Goal: Information Seeking & Learning: Learn about a topic

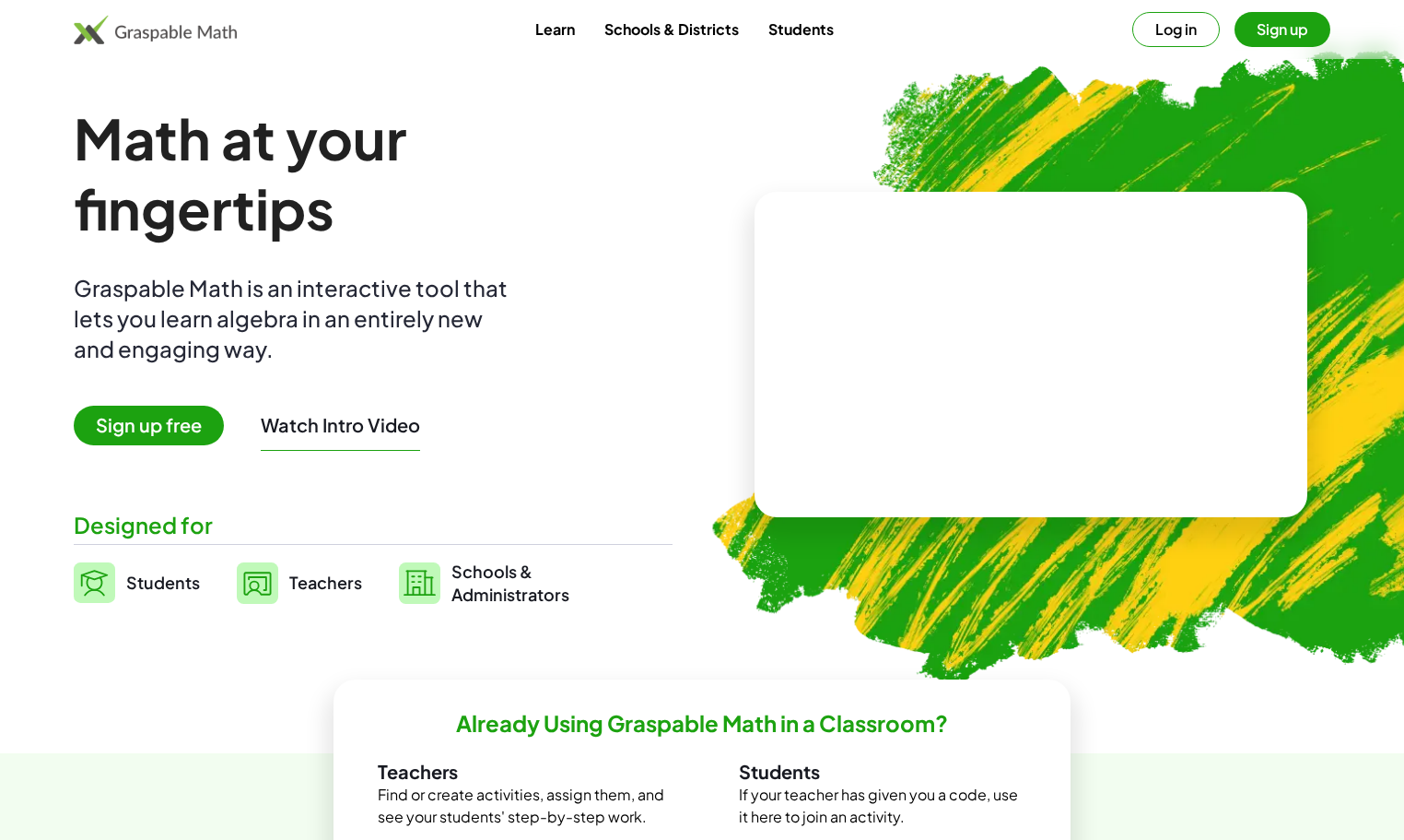
click at [648, 33] on link "Schools & Districts" at bounding box center [672, 30] width 164 height 34
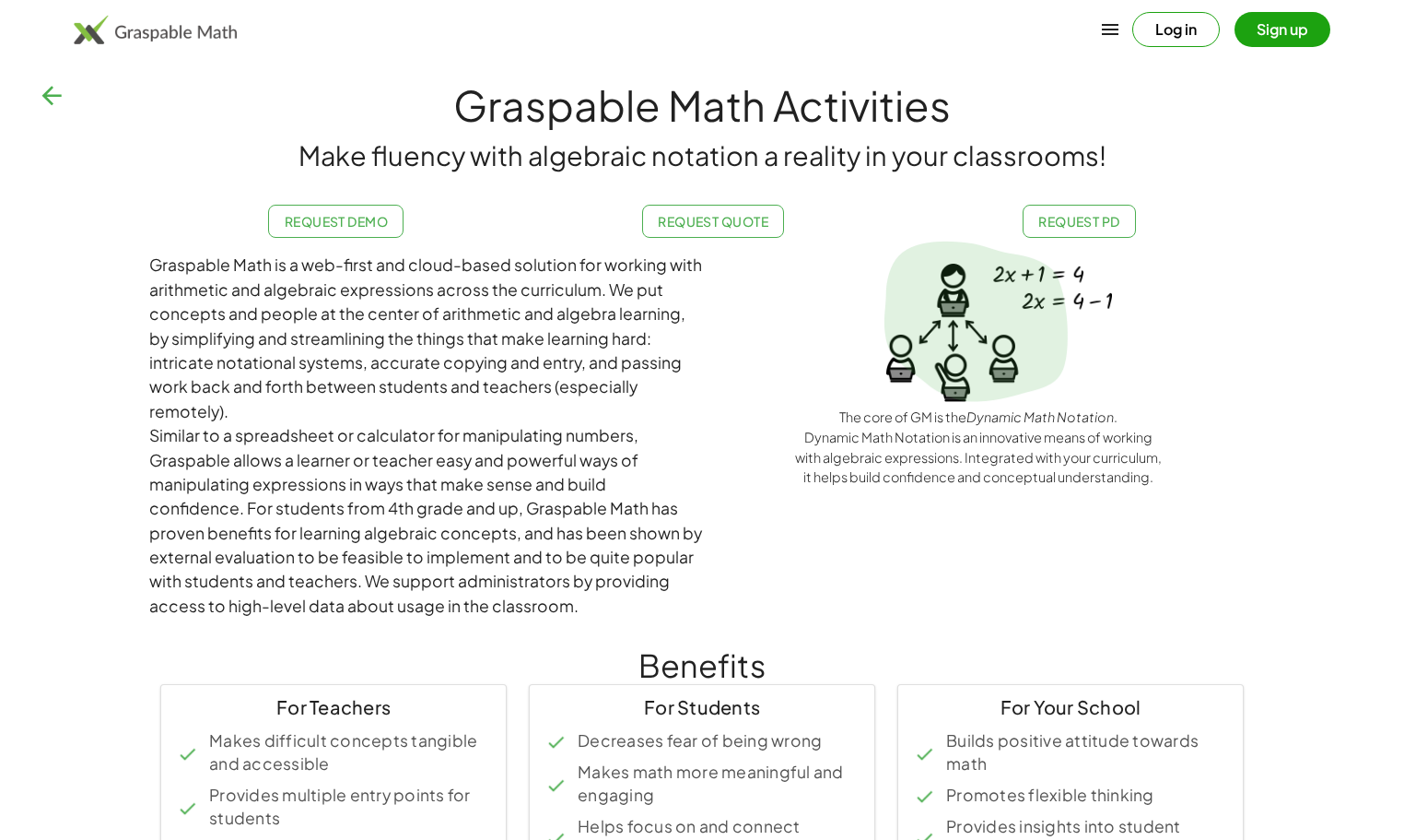
click at [55, 95] on icon "button" at bounding box center [52, 95] width 30 height 30
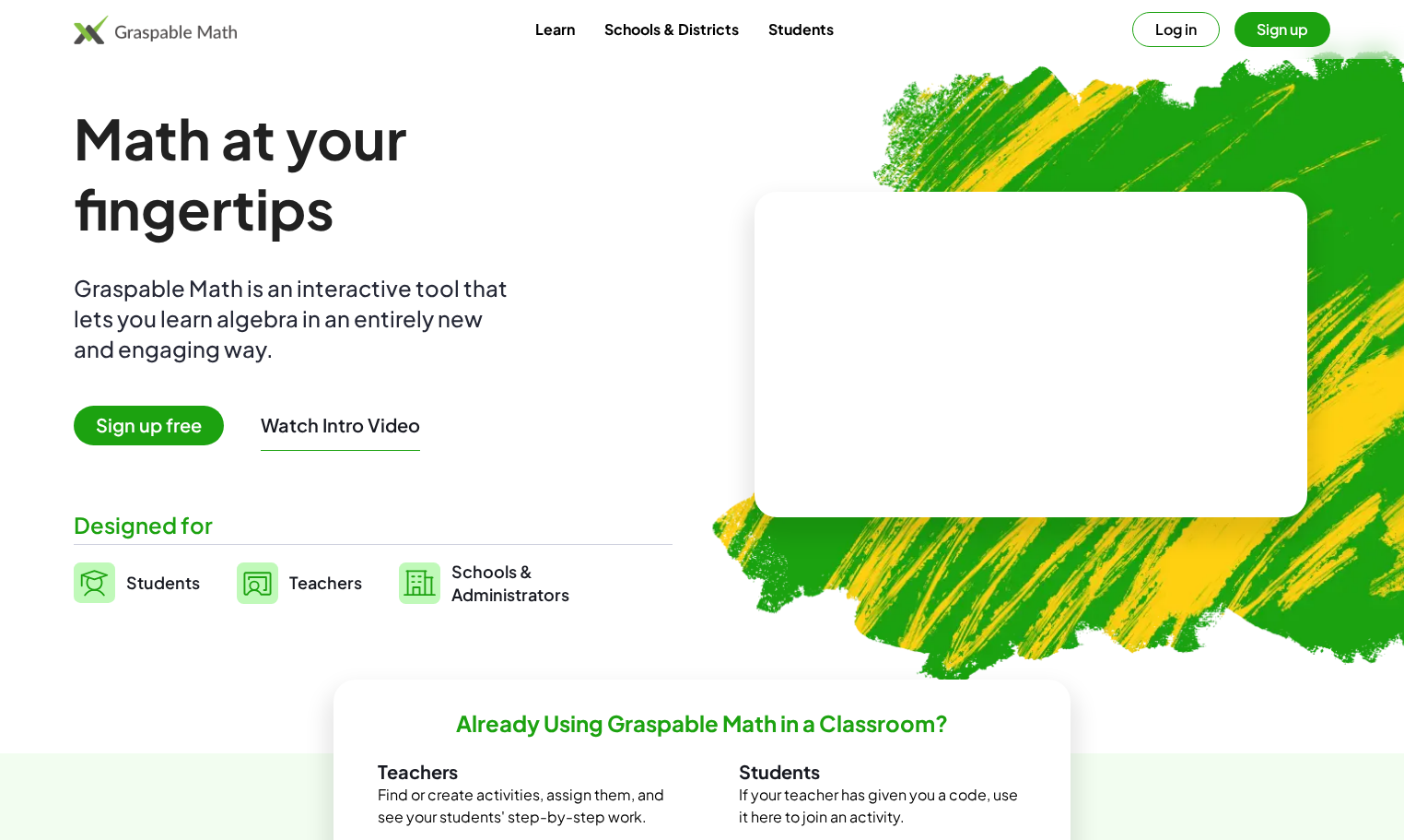
click at [786, 25] on link "Students" at bounding box center [801, 30] width 94 height 34
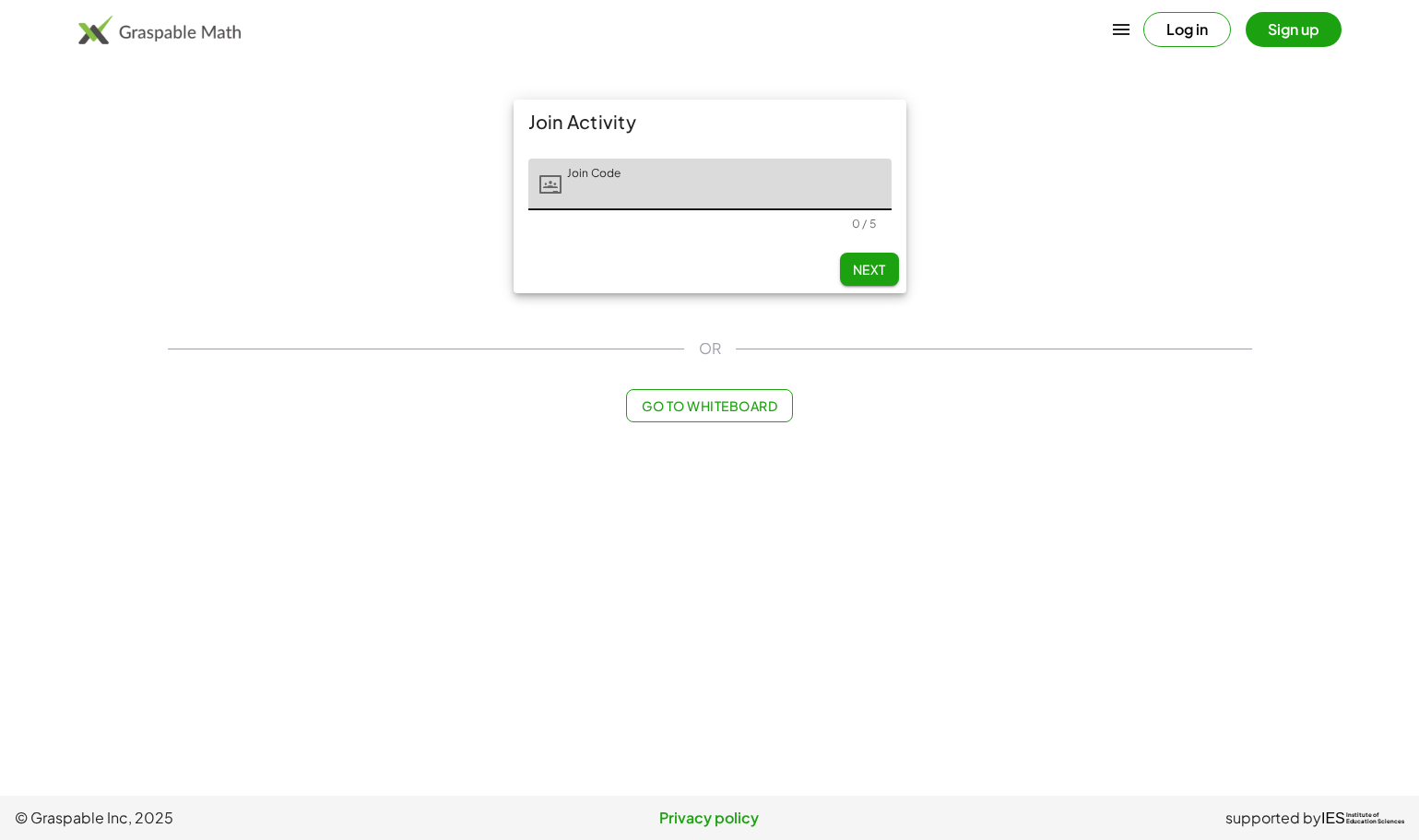
click at [685, 407] on span "Go to Whiteboard" at bounding box center [710, 405] width 136 height 16
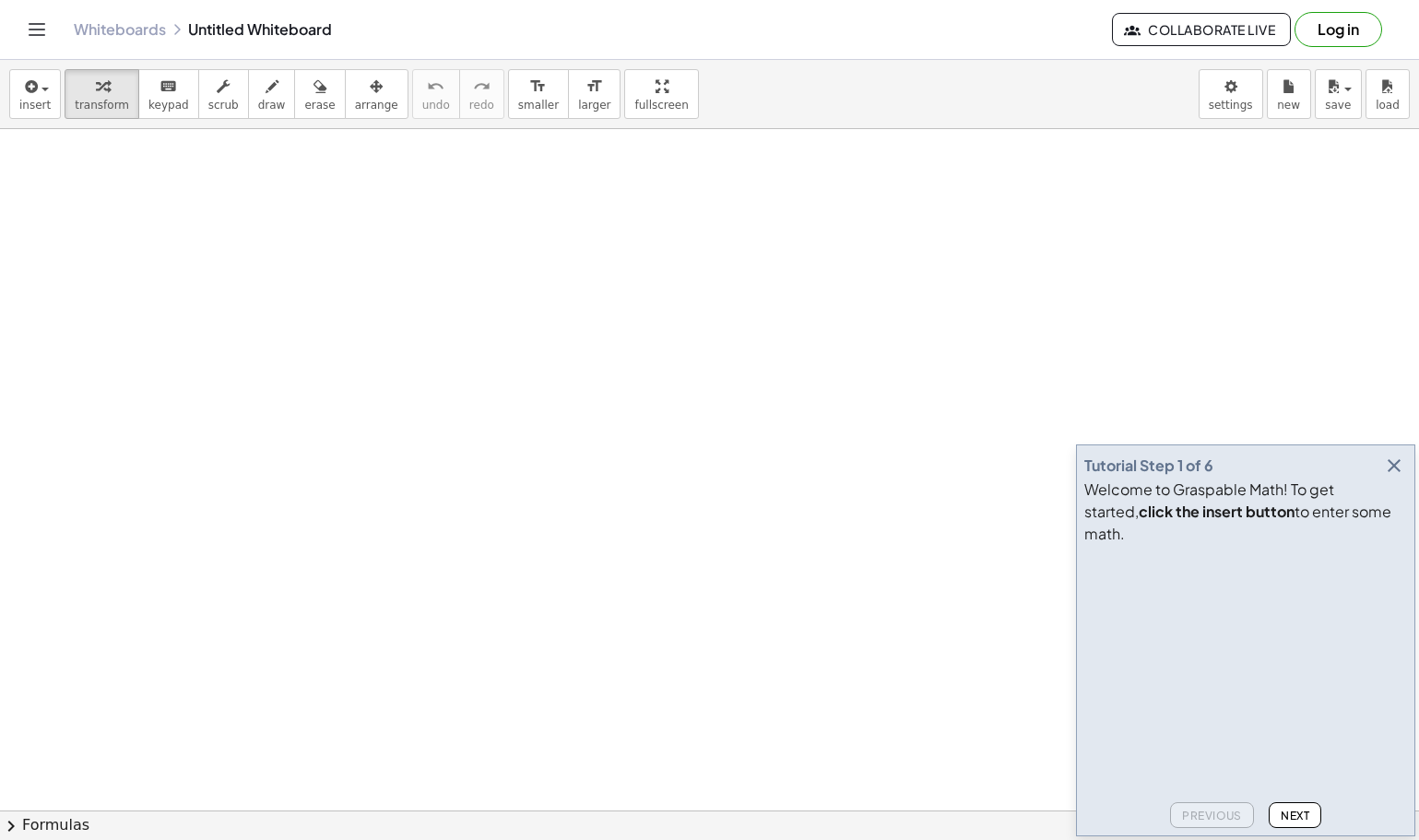
click at [1393, 476] on icon "button" at bounding box center [1393, 465] width 22 height 22
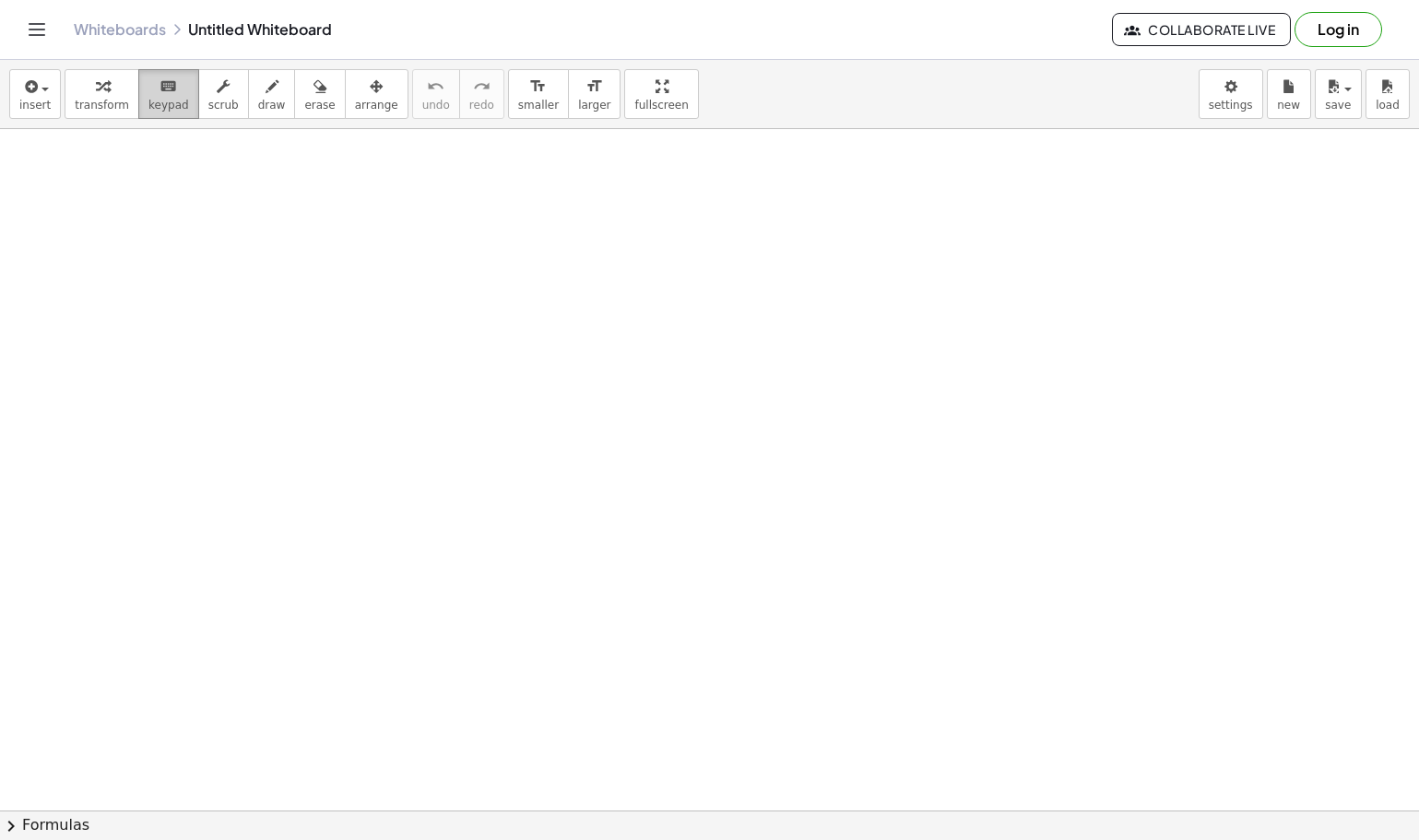
click at [159, 91] on icon "keyboard" at bounding box center [168, 86] width 17 height 22
click at [208, 102] on span "scrub" at bounding box center [223, 105] width 31 height 13
drag, startPoint x: 191, startPoint y: 254, endPoint x: 242, endPoint y: 262, distance: 51.6
click at [258, 107] on span "draw" at bounding box center [271, 105] width 28 height 13
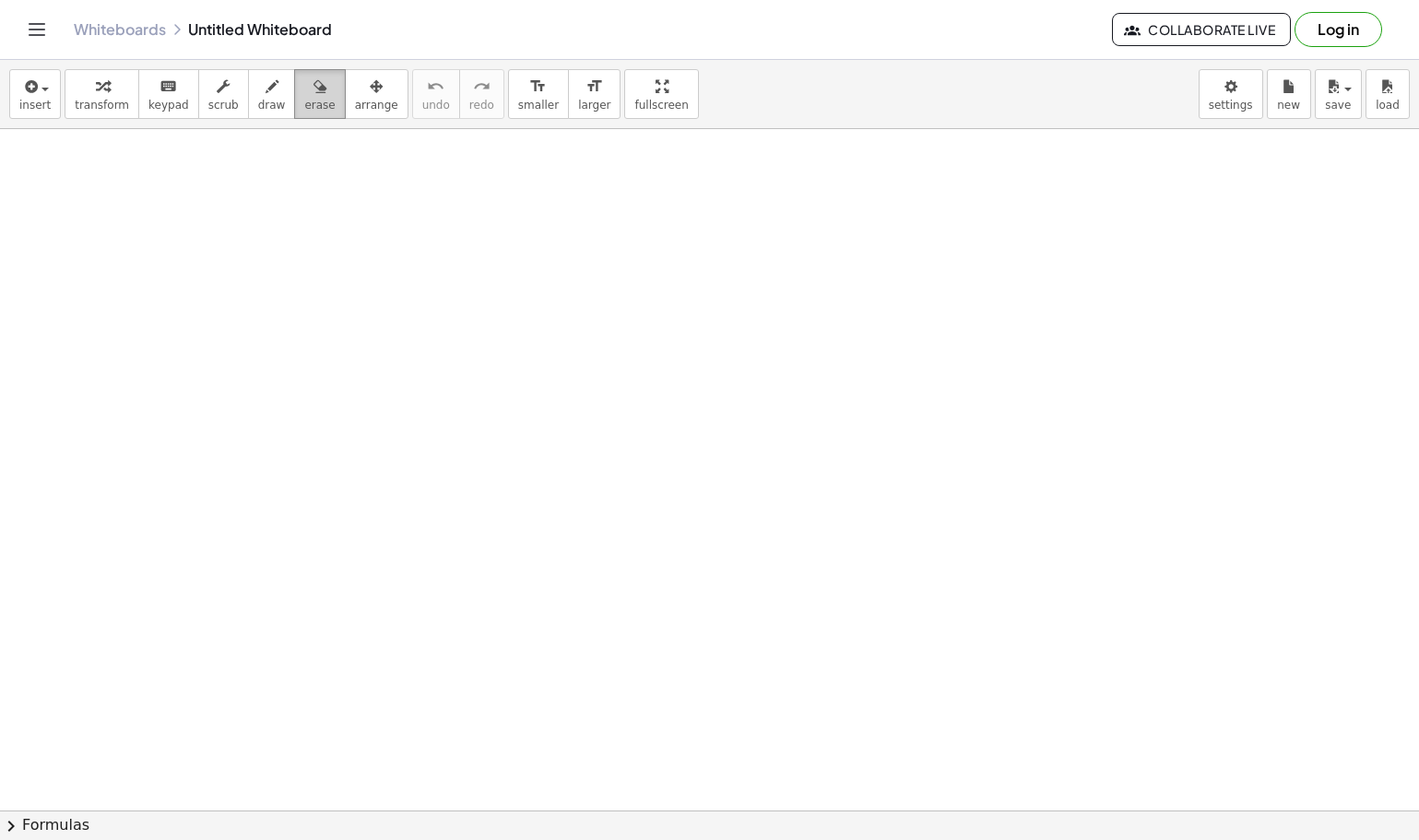
click at [305, 104] on span "erase" at bounding box center [320, 105] width 31 height 13
click at [94, 98] on span "transform" at bounding box center [101, 105] width 54 height 13
drag, startPoint x: 116, startPoint y: 259, endPoint x: 227, endPoint y: 278, distance: 112.6
click at [147, 29] on link "Whiteboards" at bounding box center [119, 29] width 93 height 18
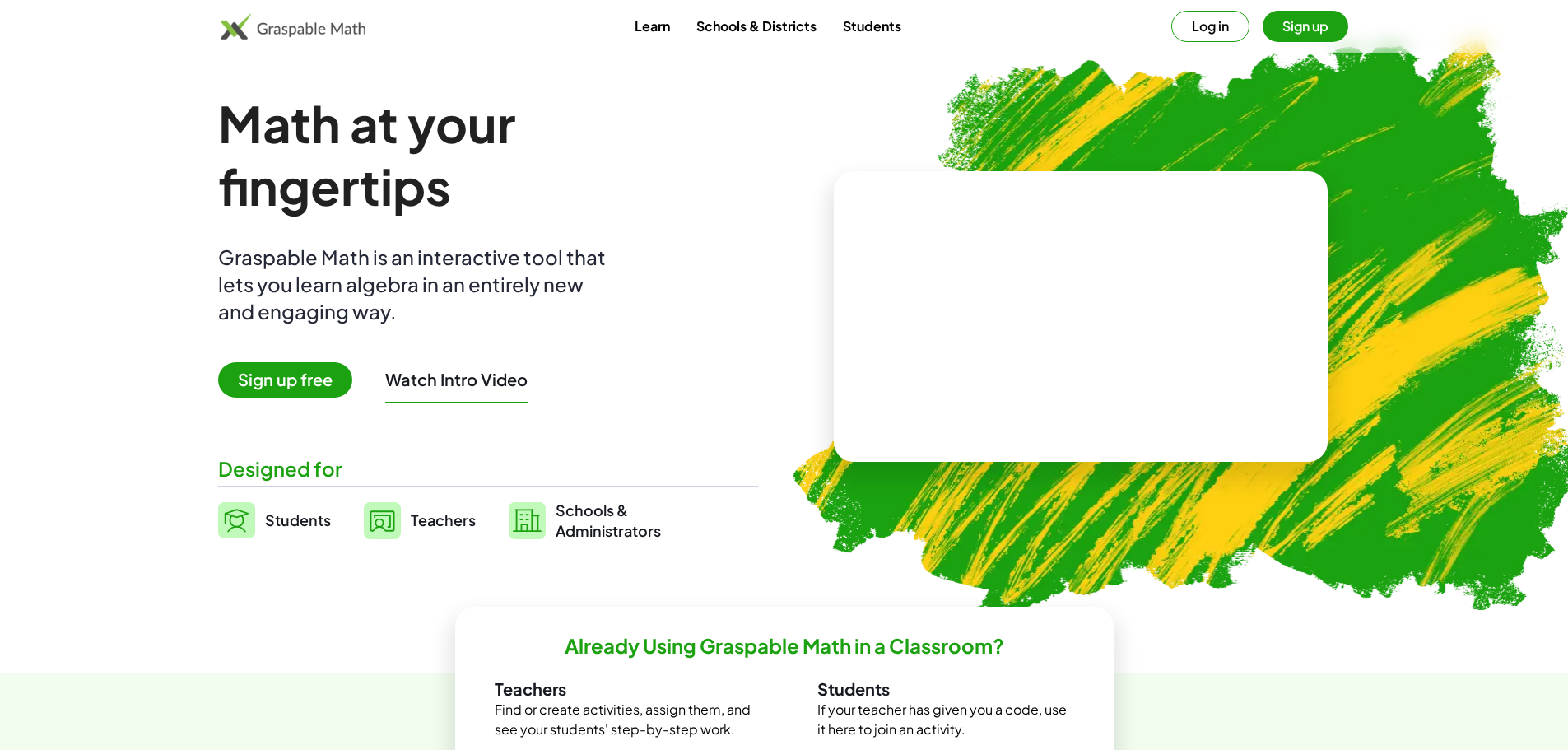
click at [277, 519] on span "Students" at bounding box center [298, 520] width 66 height 19
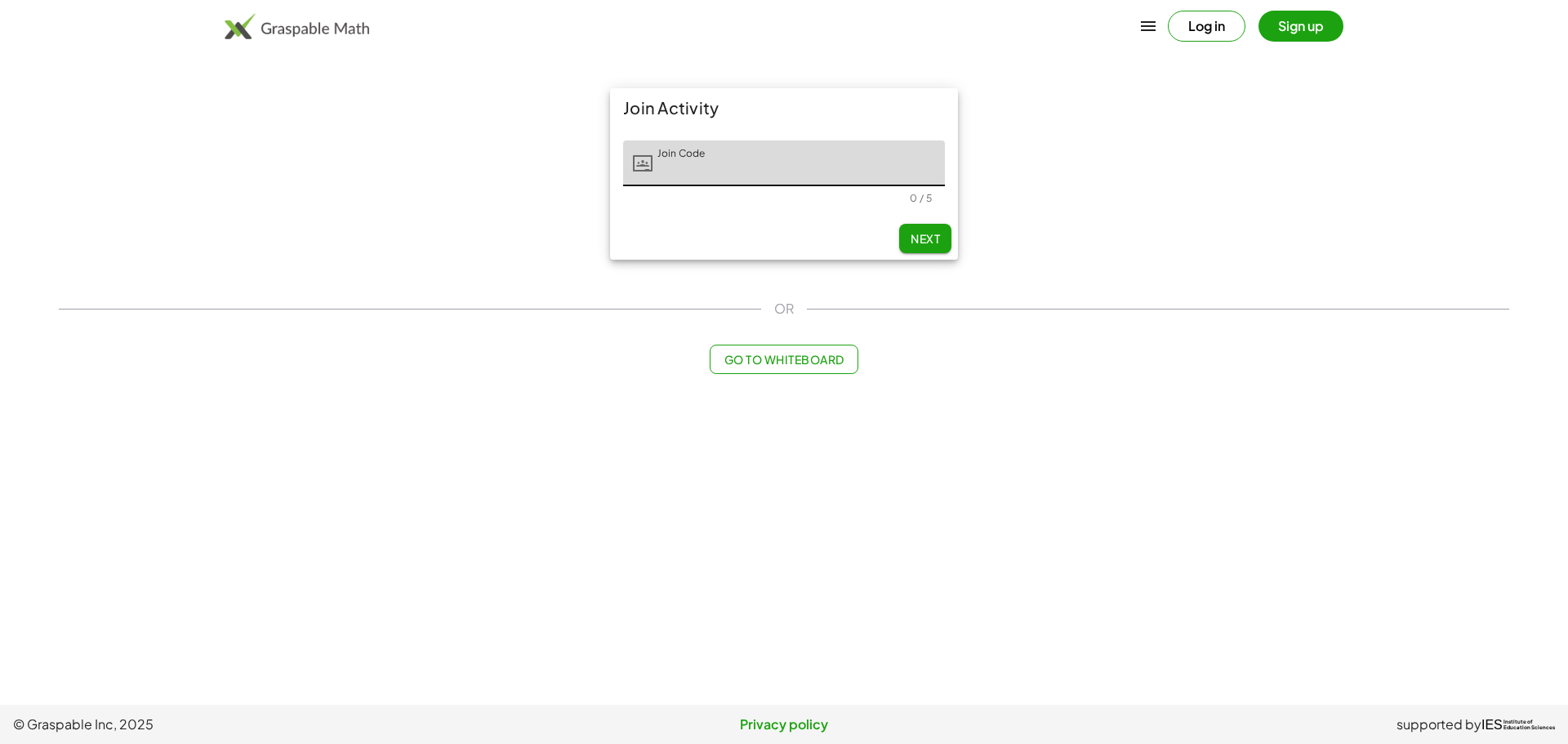
click at [351, 30] on img at bounding box center [297, 25] width 145 height 26
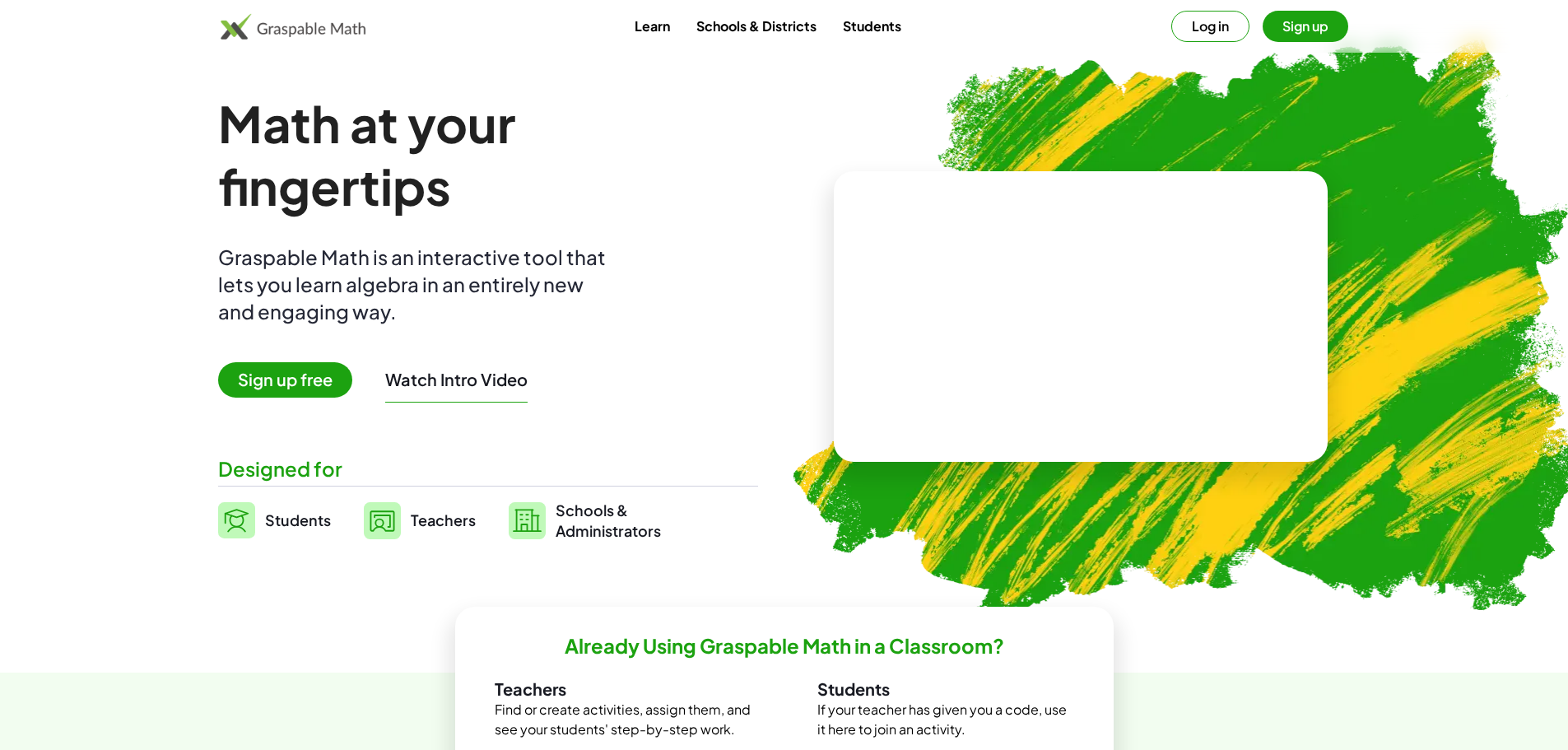
click at [426, 372] on button "Watch Intro Video" at bounding box center [456, 379] width 142 height 21
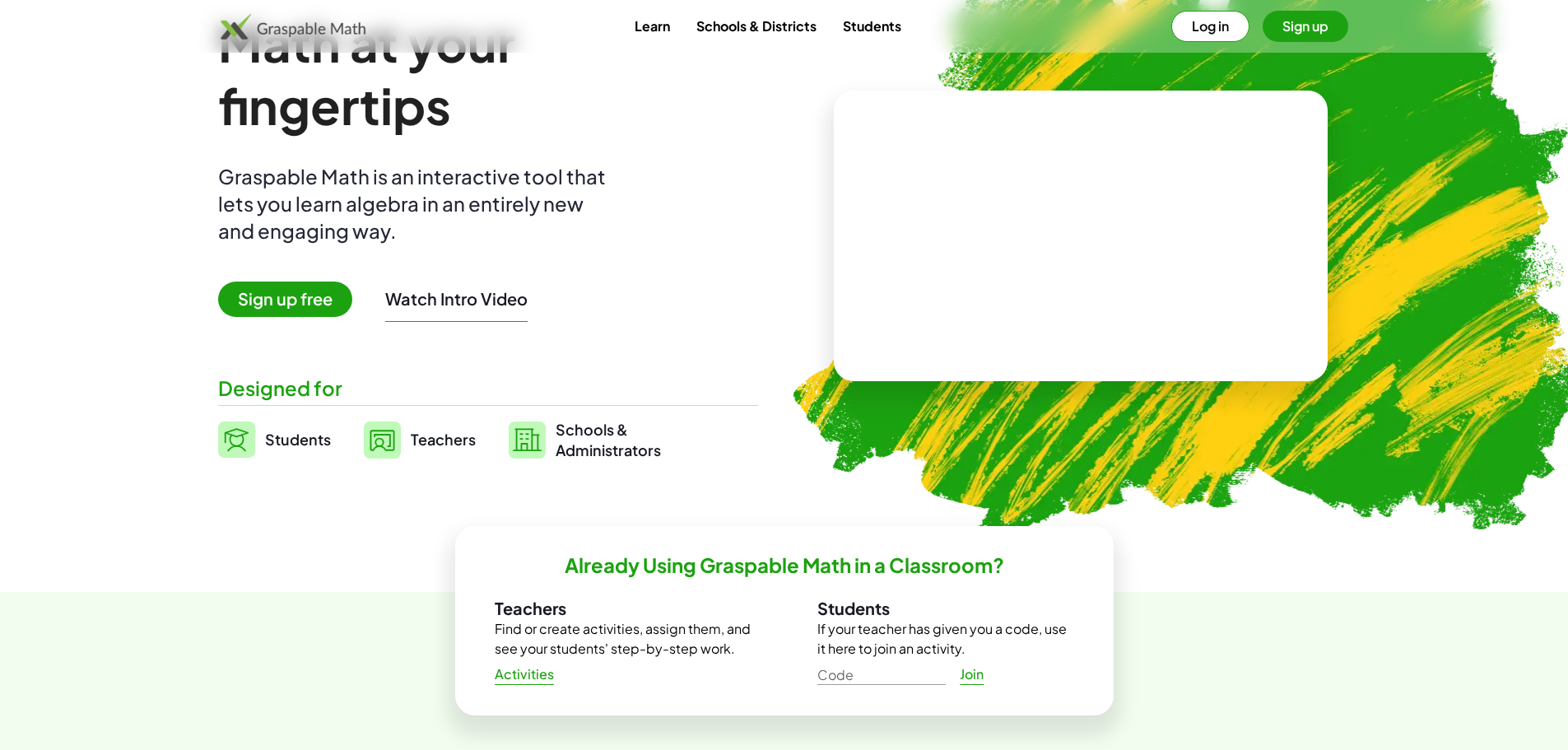
scroll to position [82, 0]
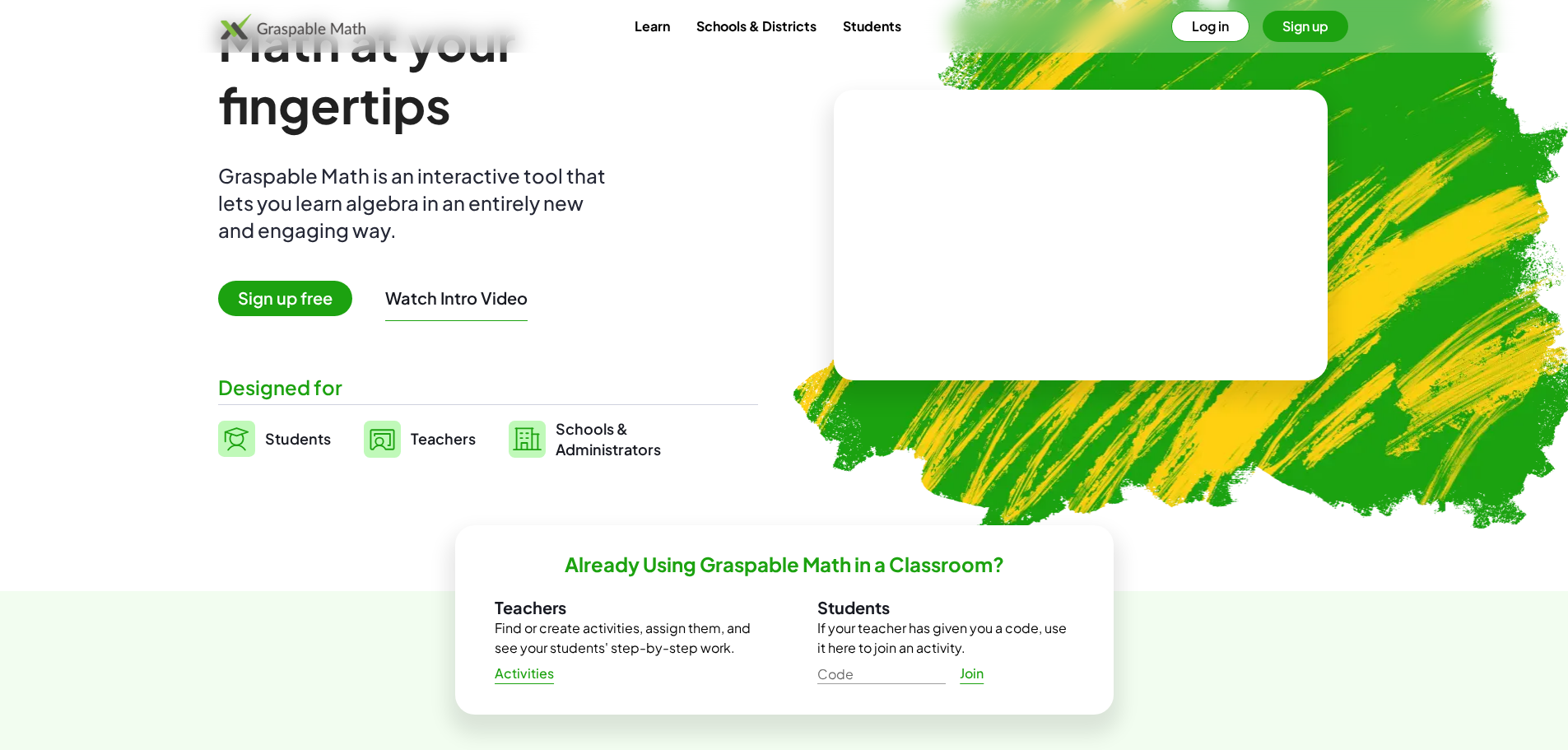
click at [503, 303] on button "Watch Intro Video" at bounding box center [456, 297] width 142 height 21
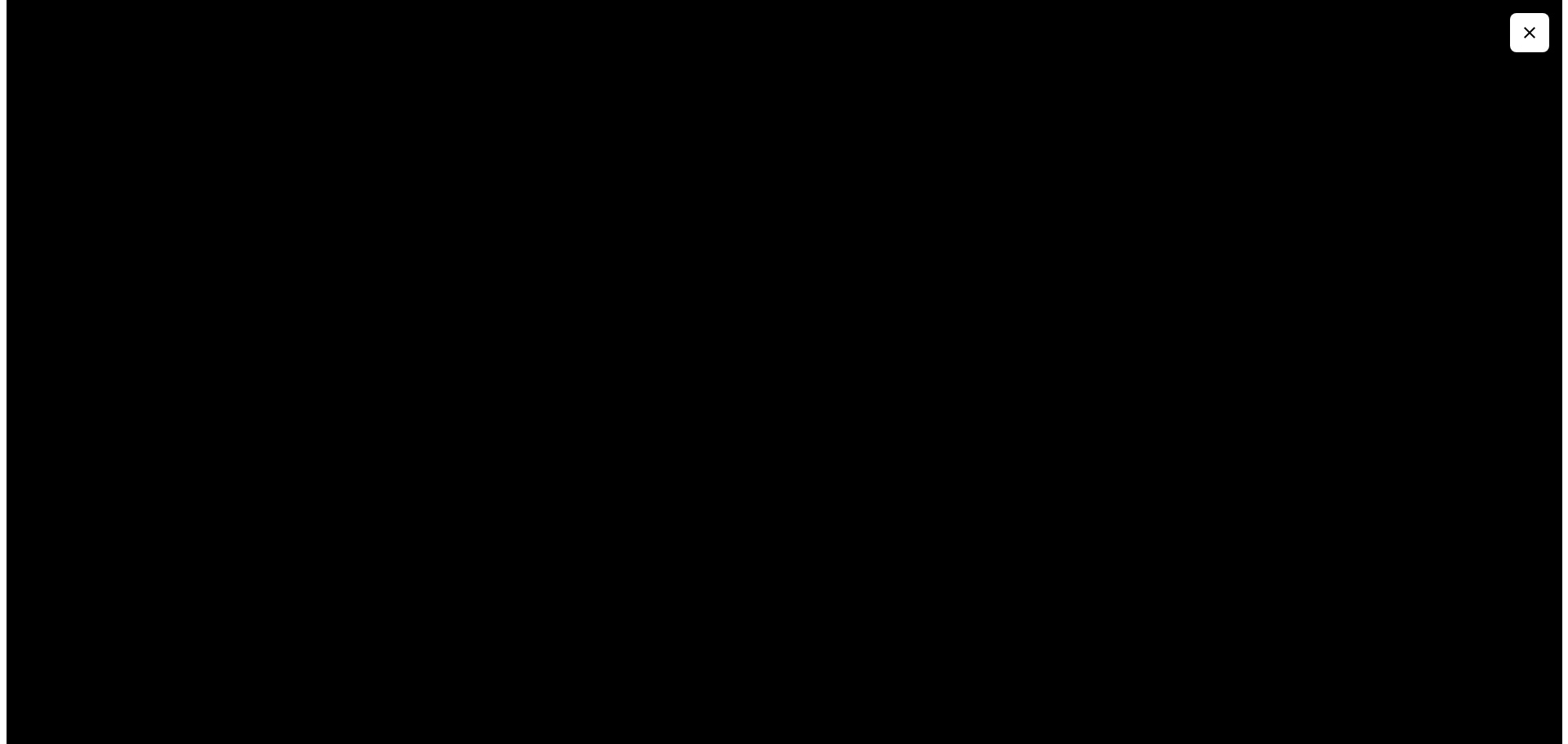
scroll to position [0, 0]
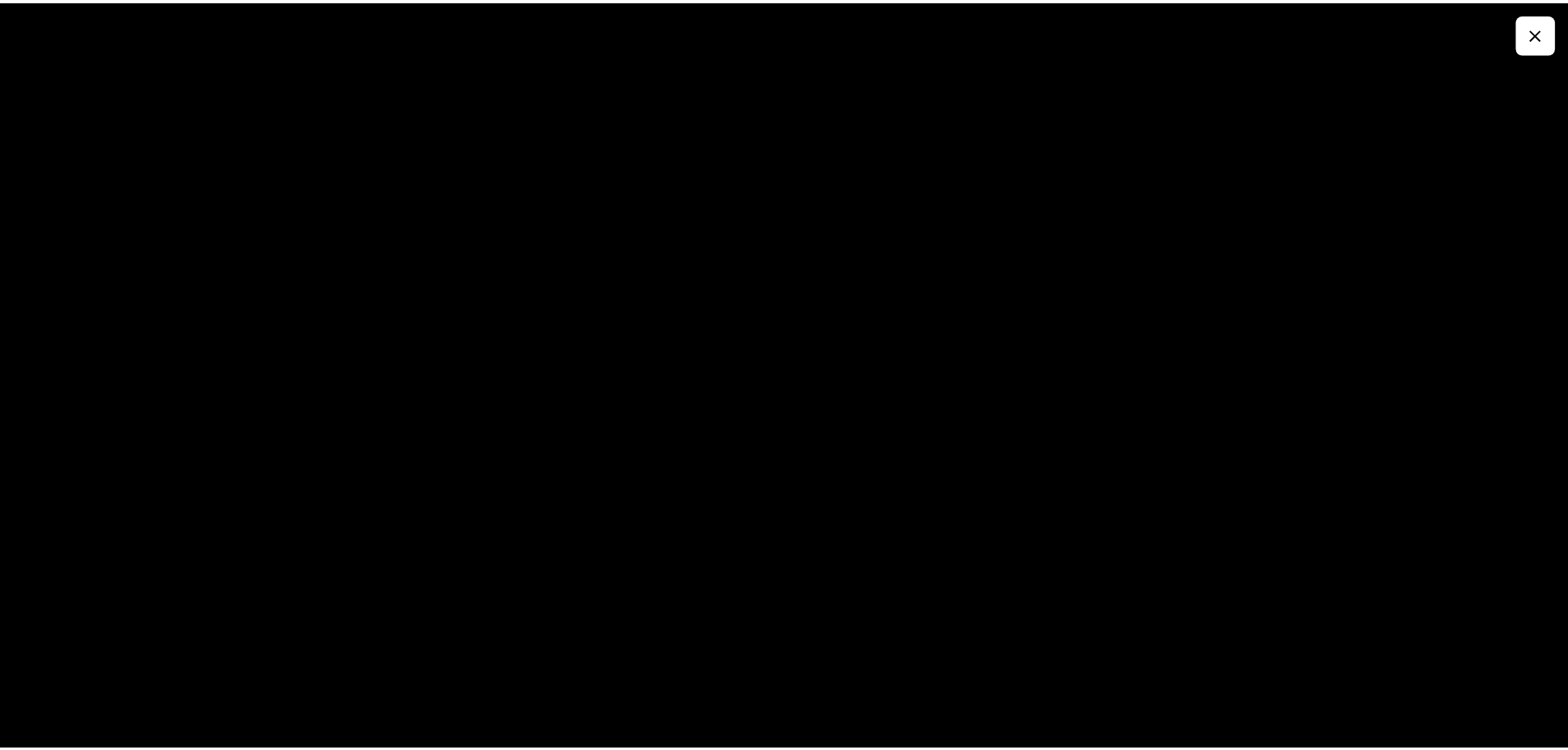
scroll to position [82, 0]
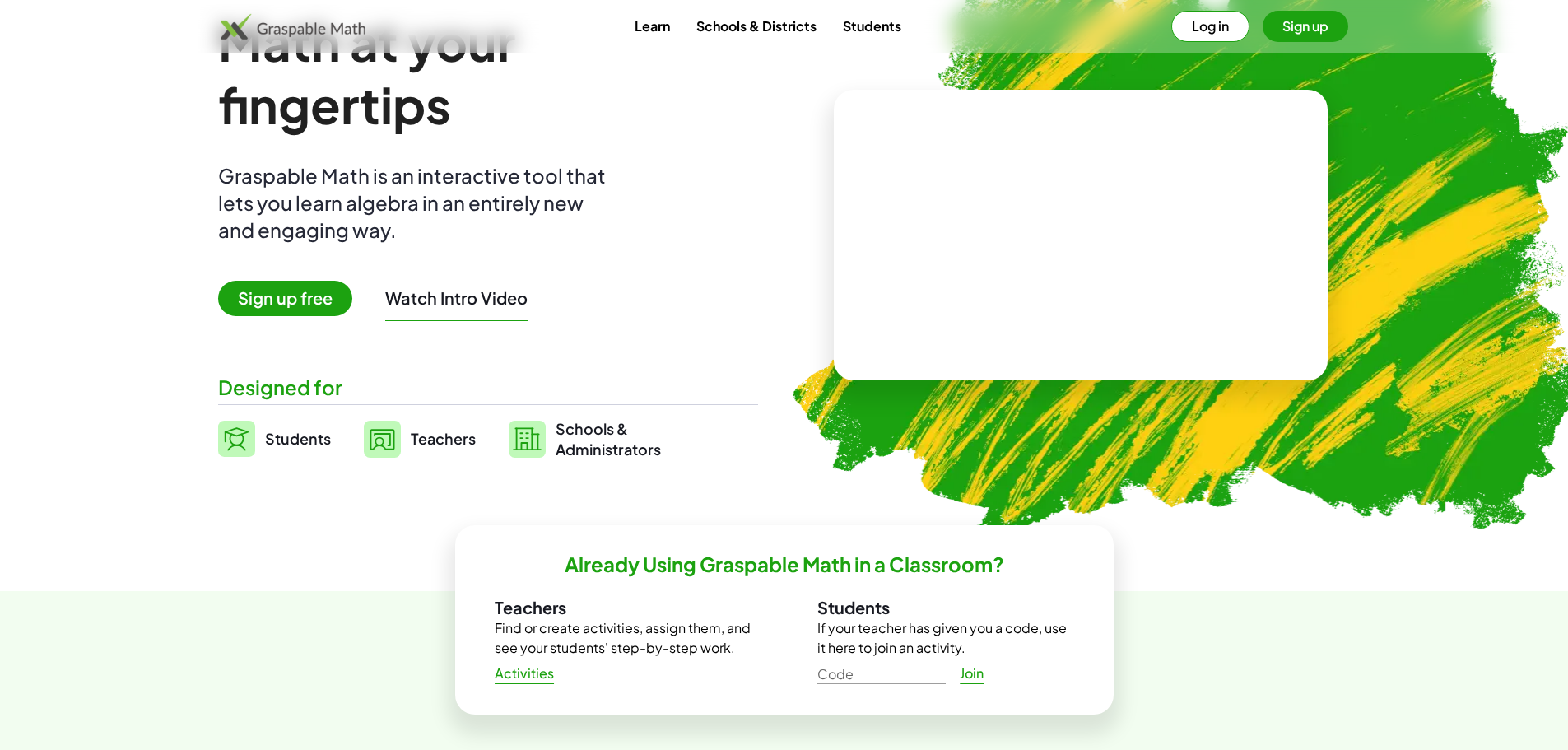
click at [281, 303] on span "Sign up free" at bounding box center [285, 298] width 134 height 36
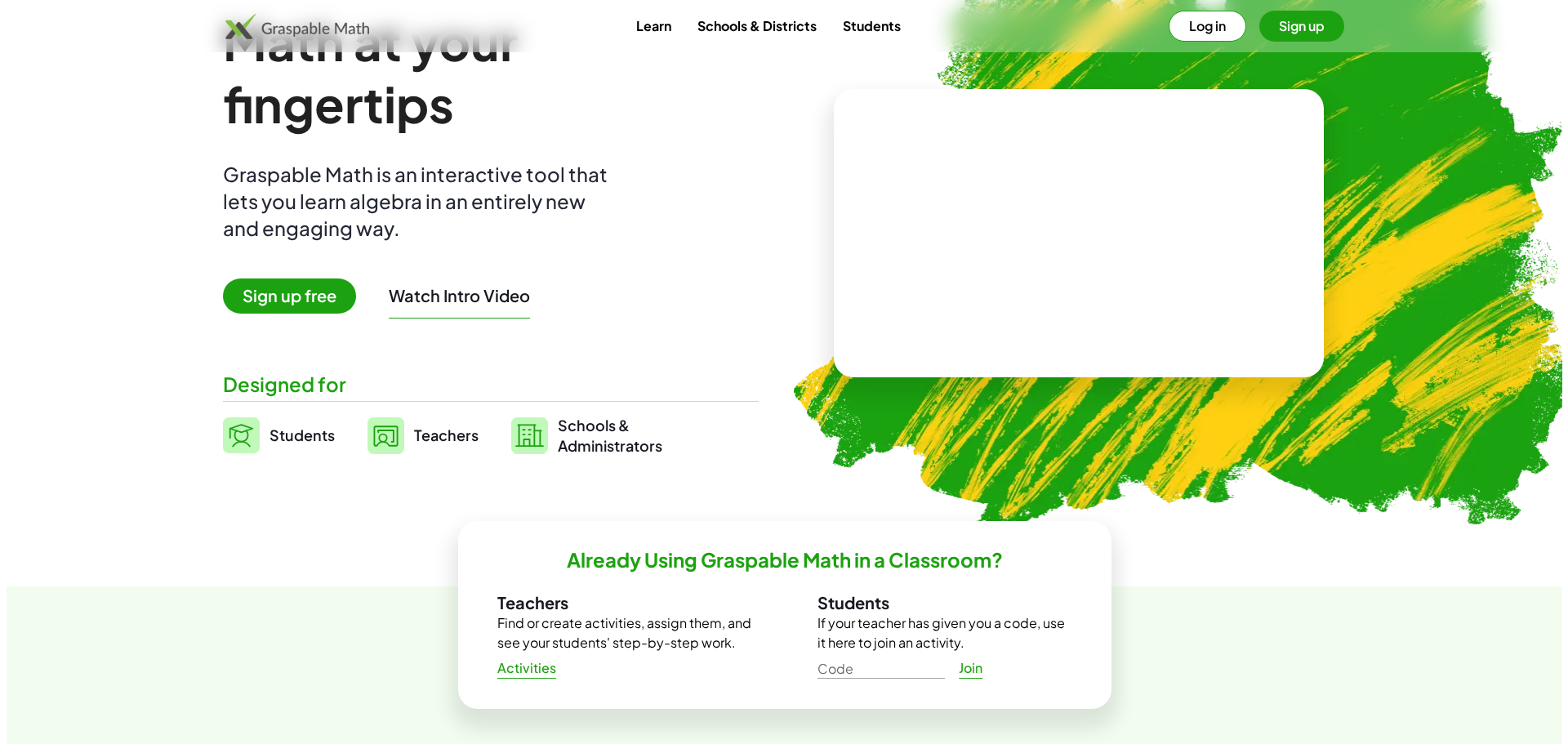
scroll to position [0, 0]
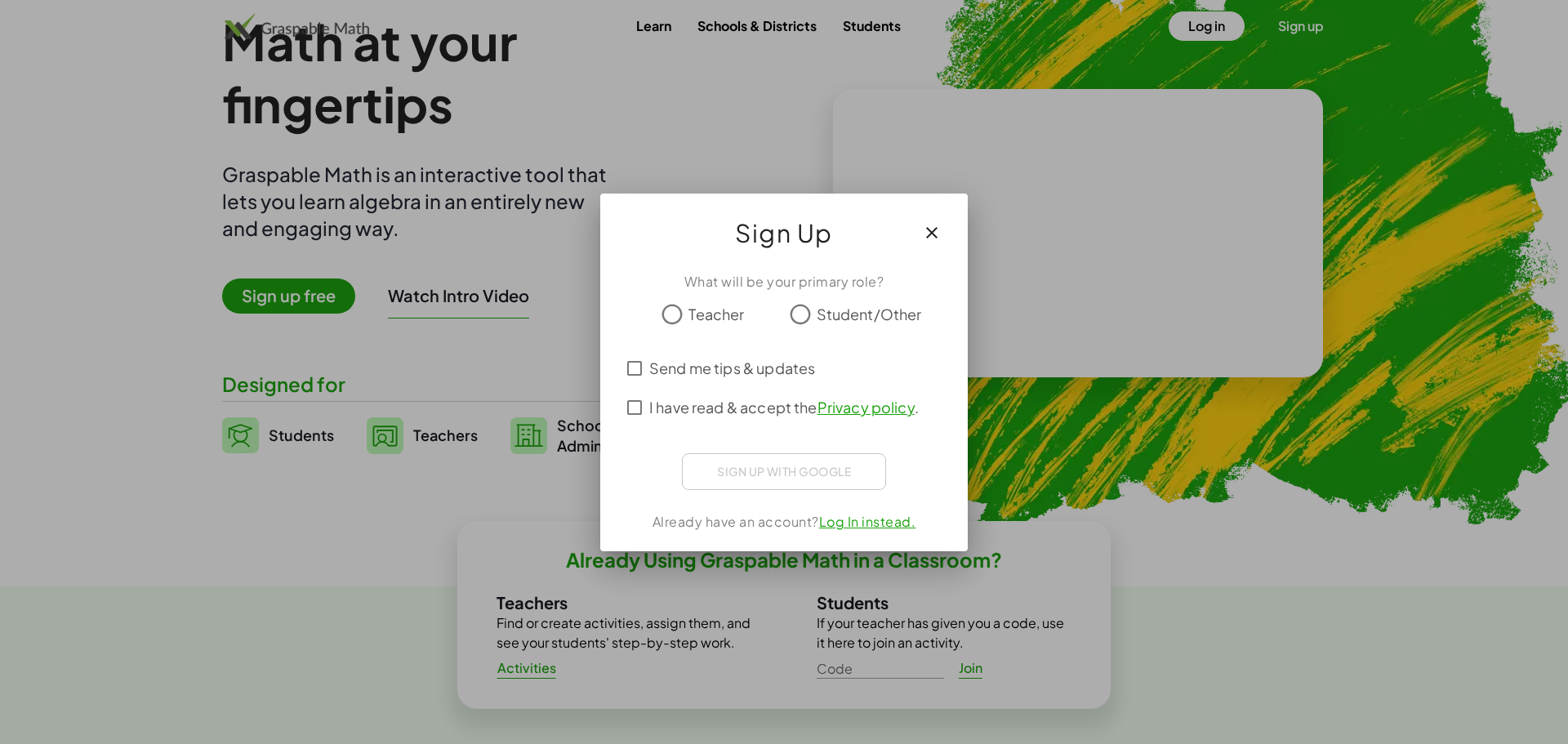
click at [331, 242] on div at bounding box center [784, 372] width 1568 height 744
click at [930, 230] on icon "button" at bounding box center [931, 232] width 19 height 19
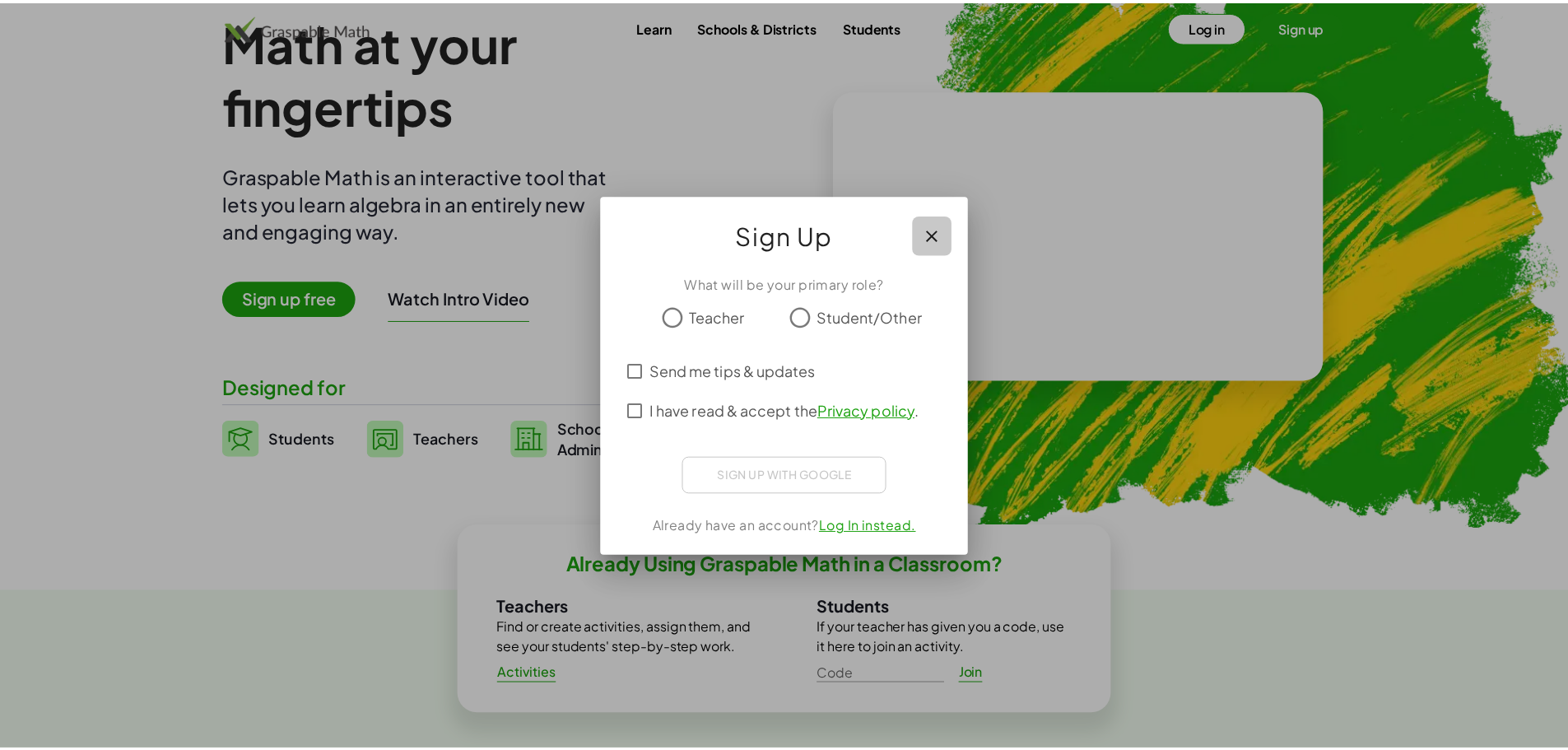
scroll to position [82, 0]
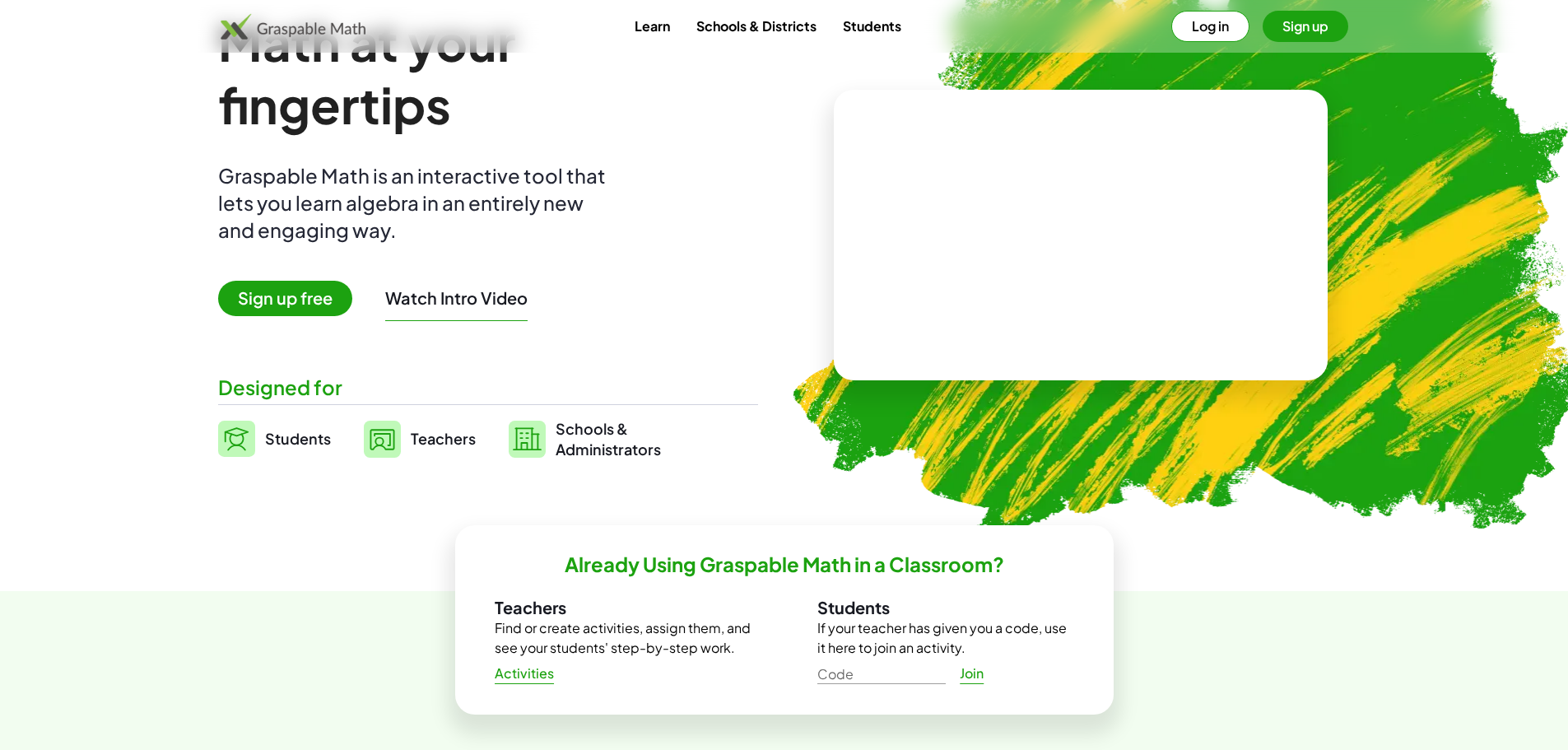
click at [289, 438] on span "Students" at bounding box center [298, 438] width 66 height 19
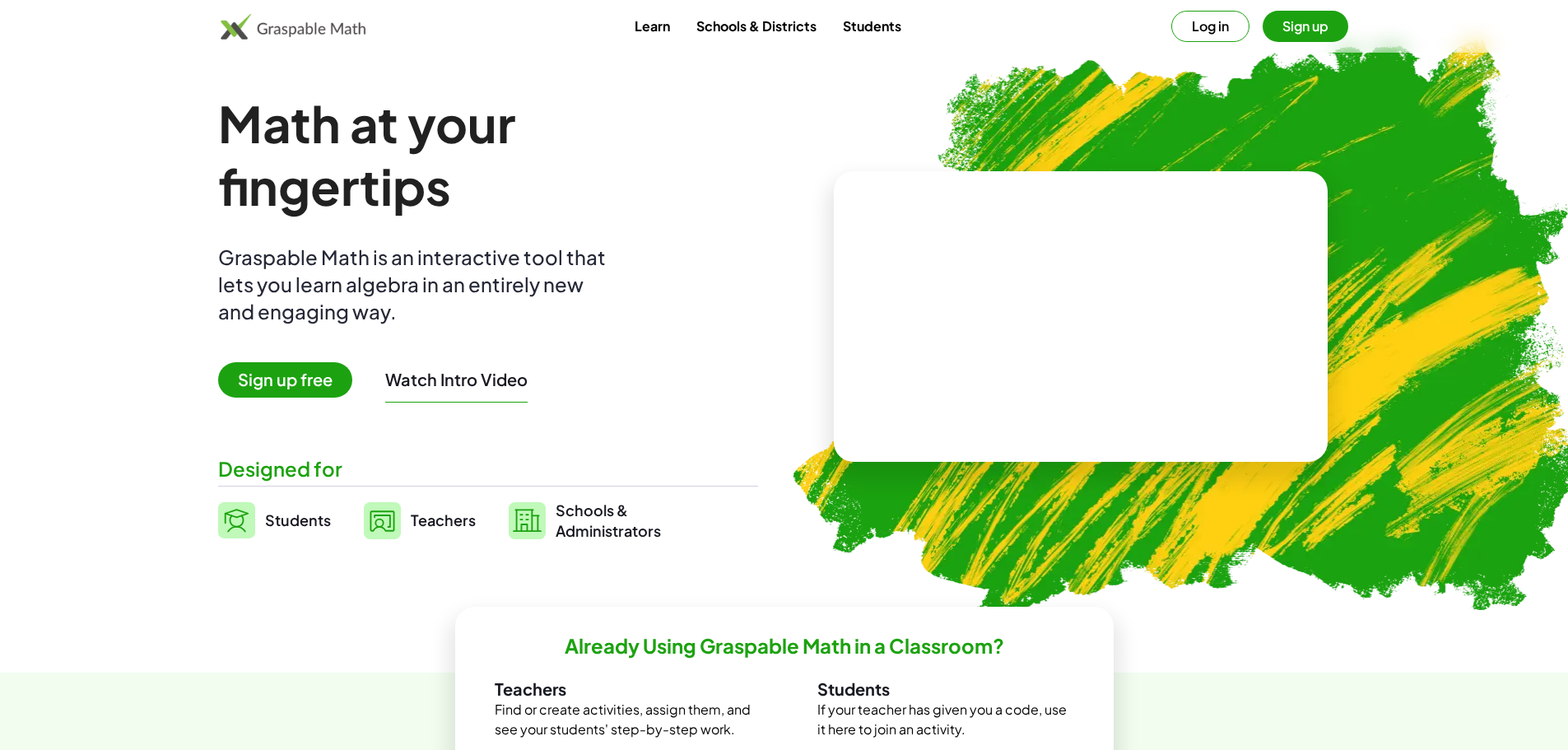
click at [409, 526] on link "Teachers" at bounding box center [419, 520] width 112 height 41
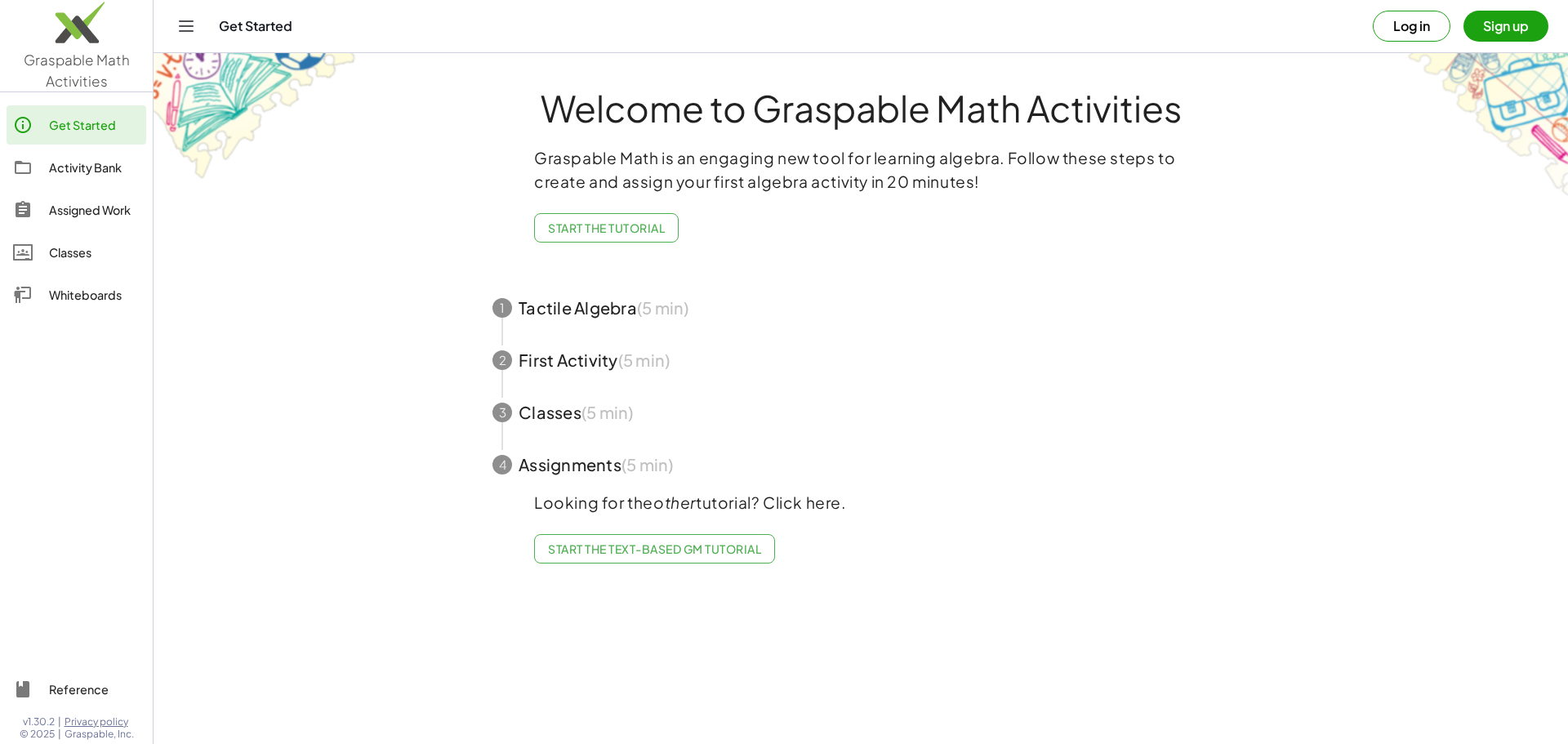
click at [612, 315] on span "button" at bounding box center [860, 308] width 776 height 52
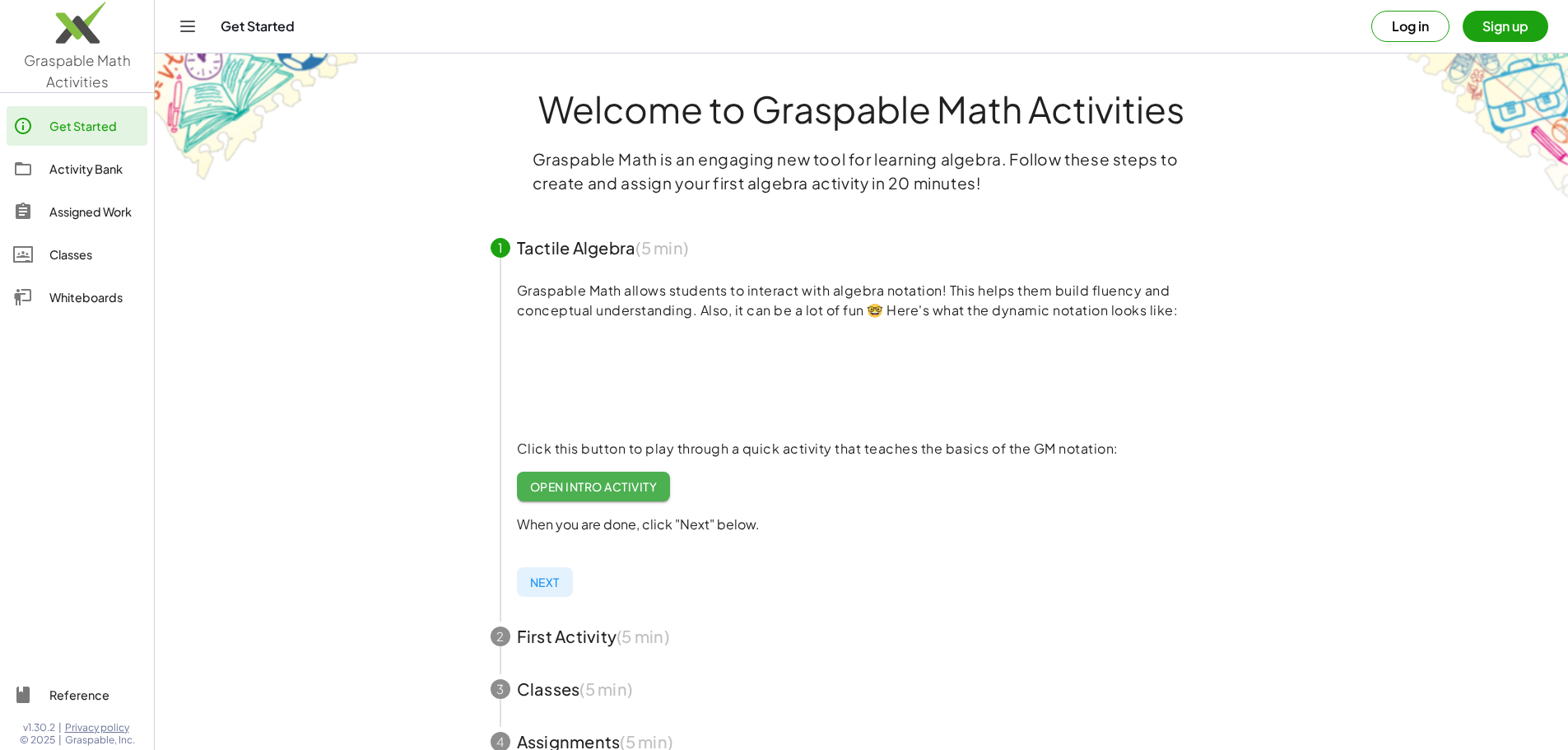
click at [640, 487] on span "Open Intro Activity" at bounding box center [594, 486] width 128 height 14
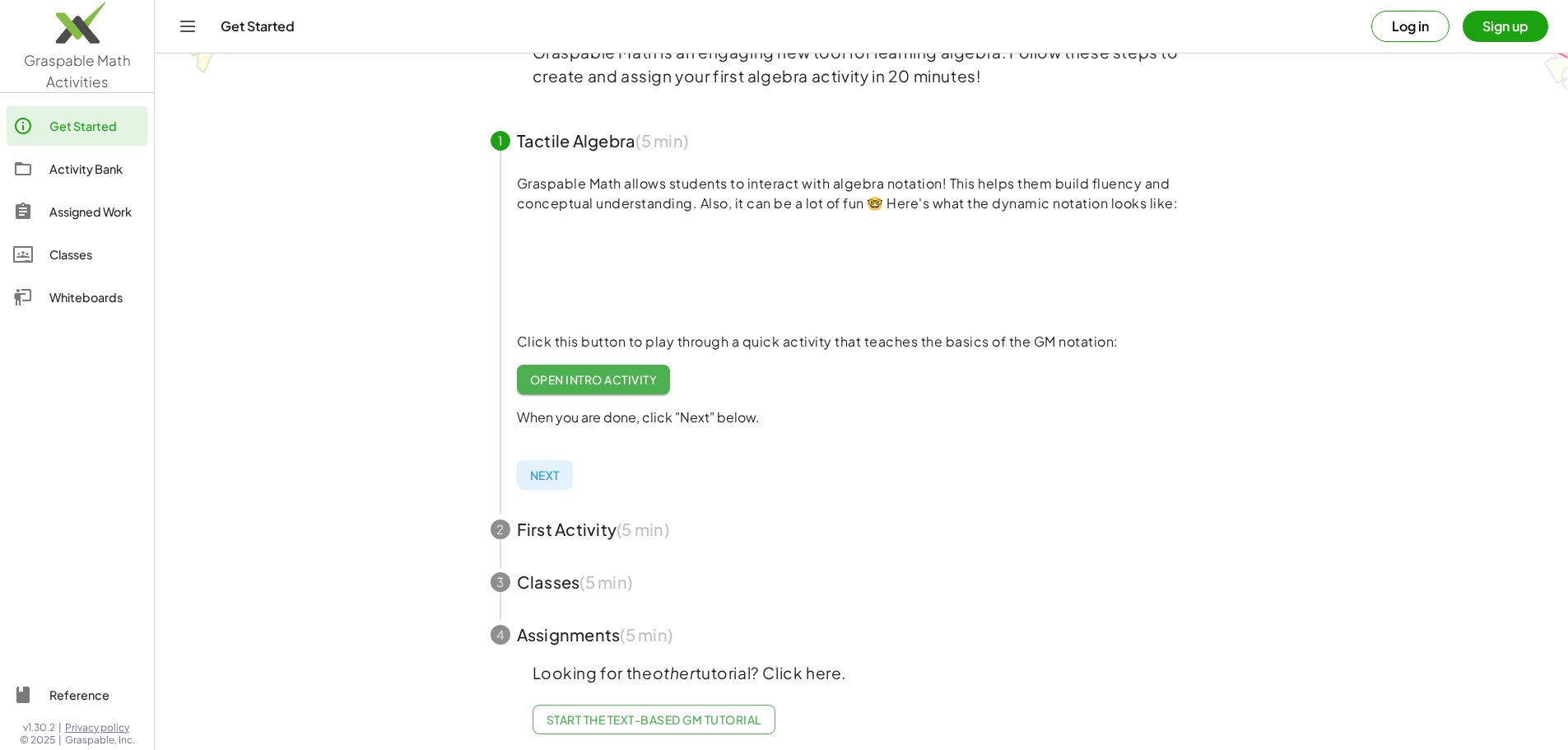
scroll to position [127, 0]
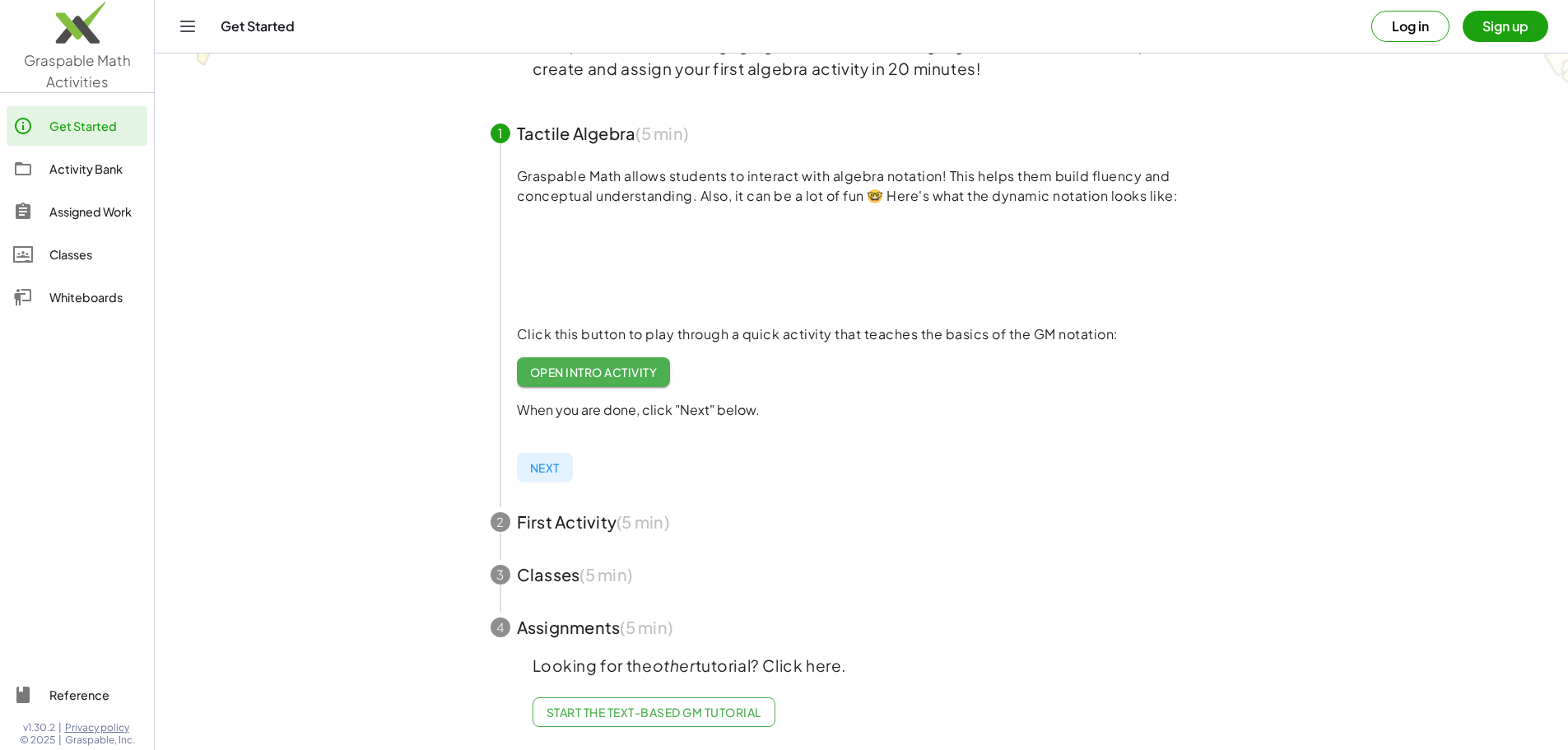
click at [588, 507] on span "button" at bounding box center [861, 522] width 782 height 53
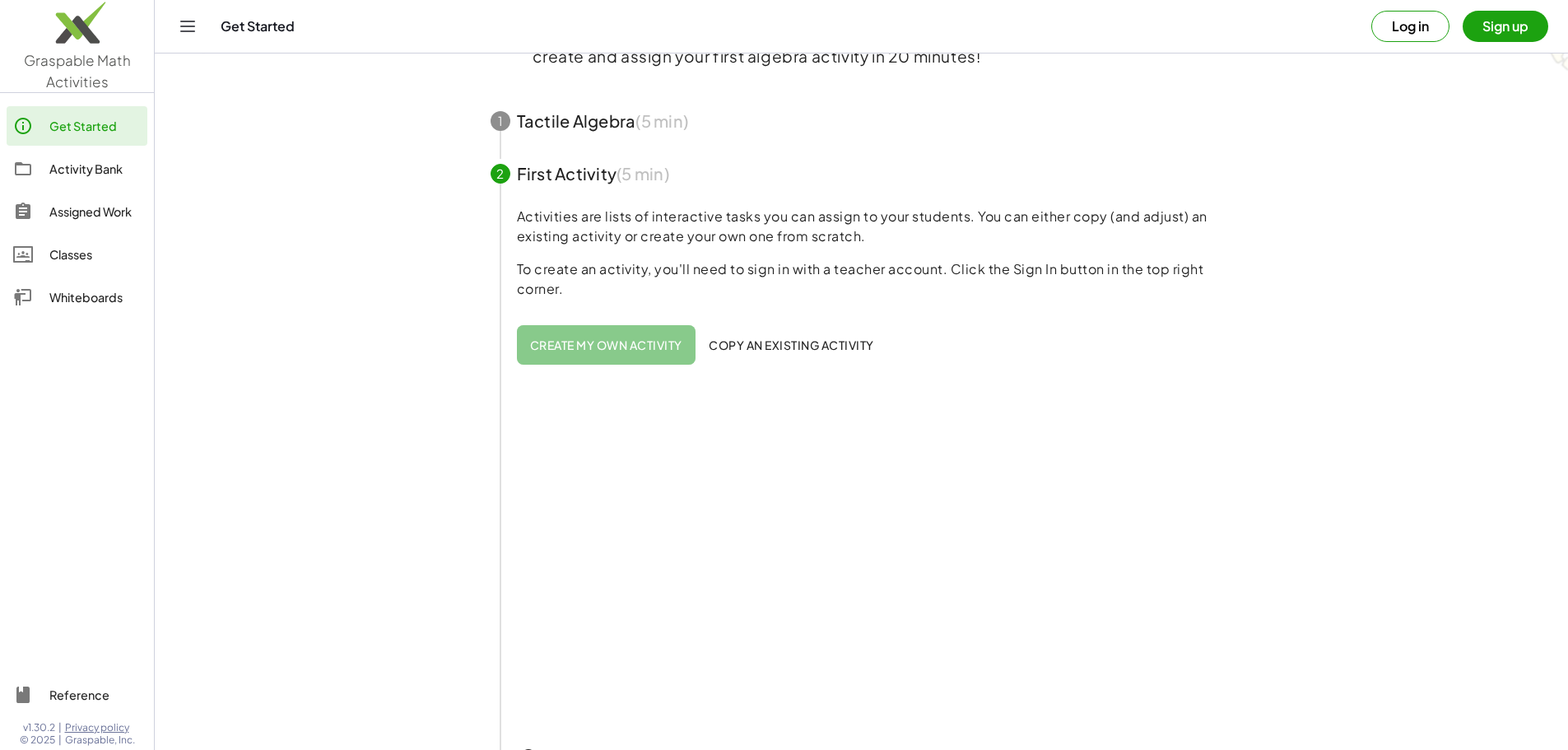
click at [631, 343] on span "Create my own activity" at bounding box center [606, 344] width 153 height 14
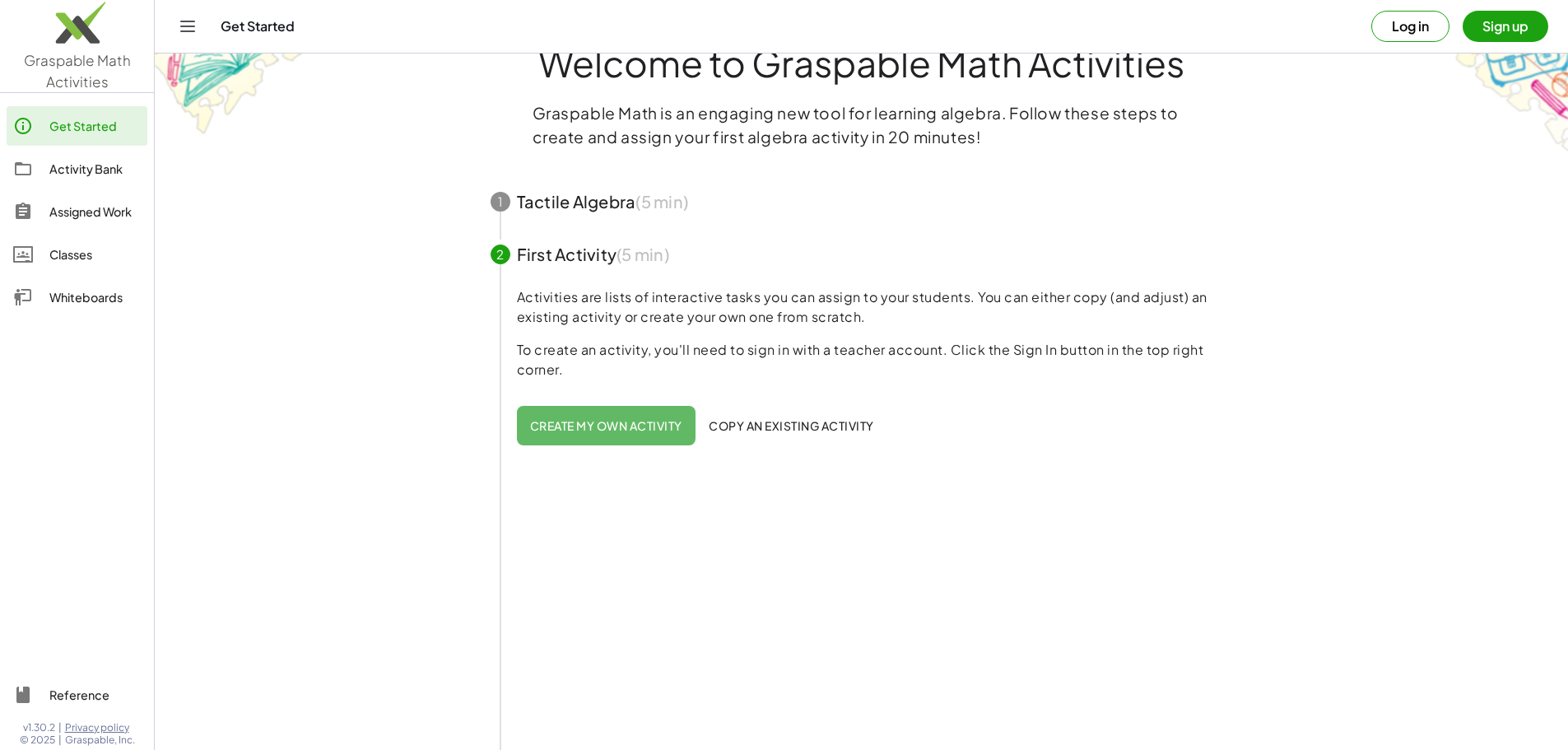
scroll to position [45, 0]
click at [55, 32] on img at bounding box center [77, 26] width 154 height 70
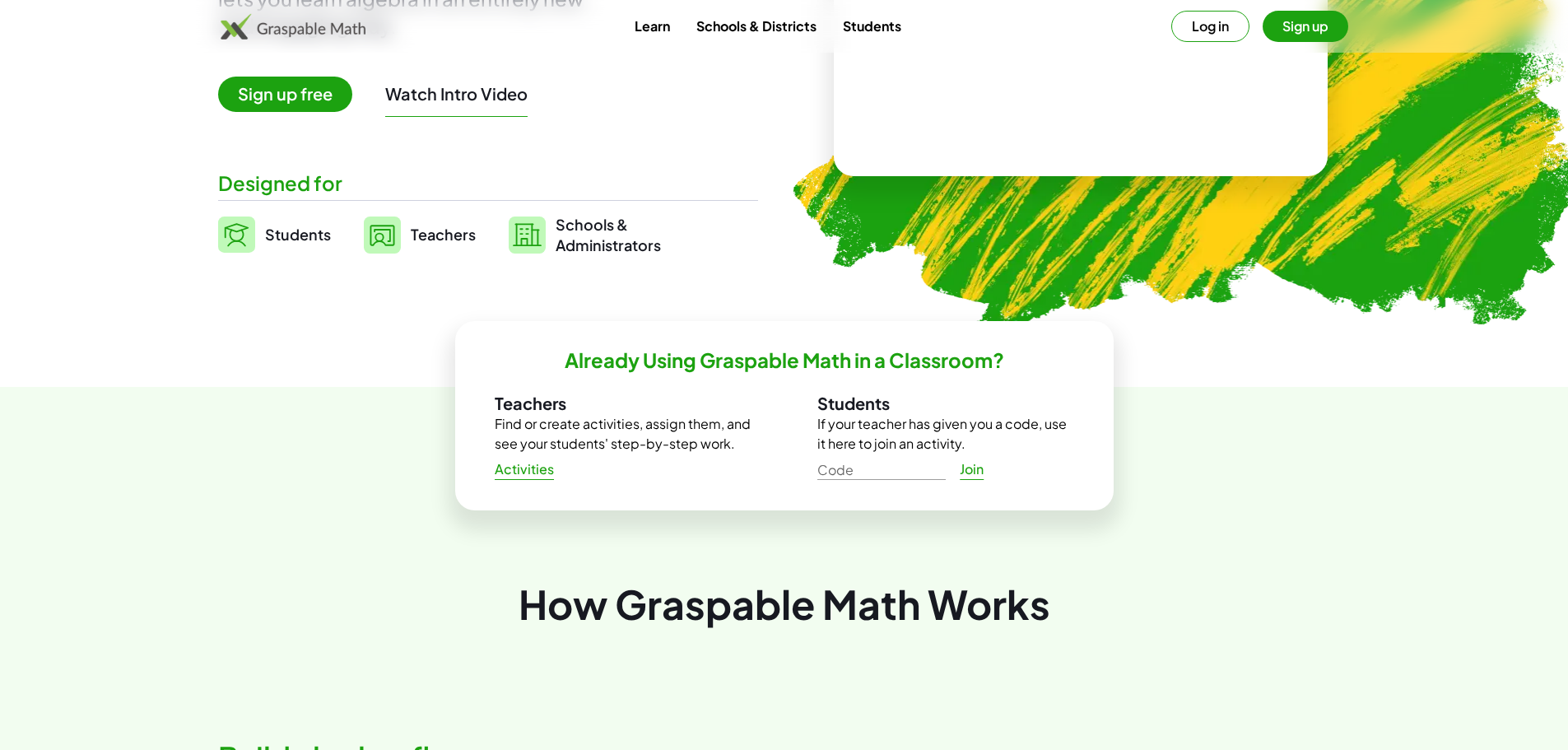
scroll to position [253, 0]
